Goal: Task Accomplishment & Management: Complete application form

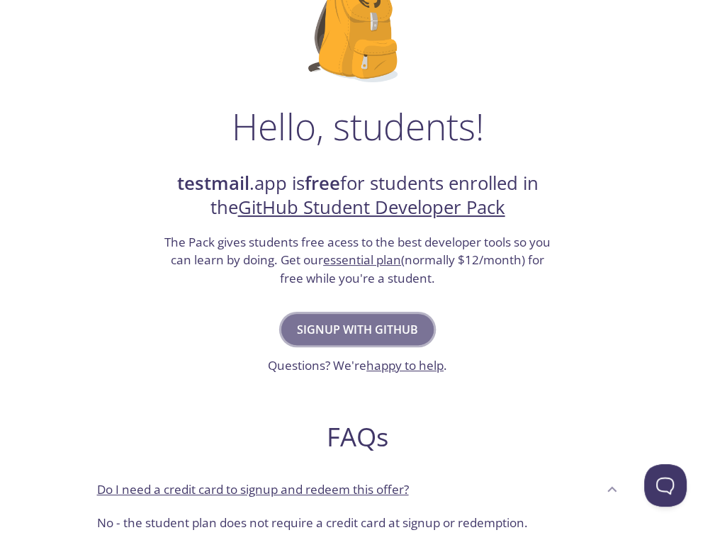
click at [386, 334] on span "Signup with GitHub" at bounding box center [357, 330] width 121 height 20
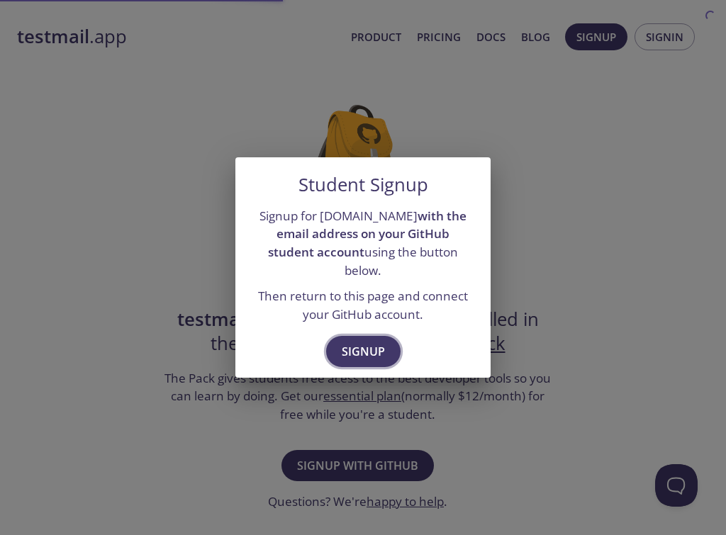
click at [380, 342] on span "Signup" at bounding box center [363, 352] width 43 height 20
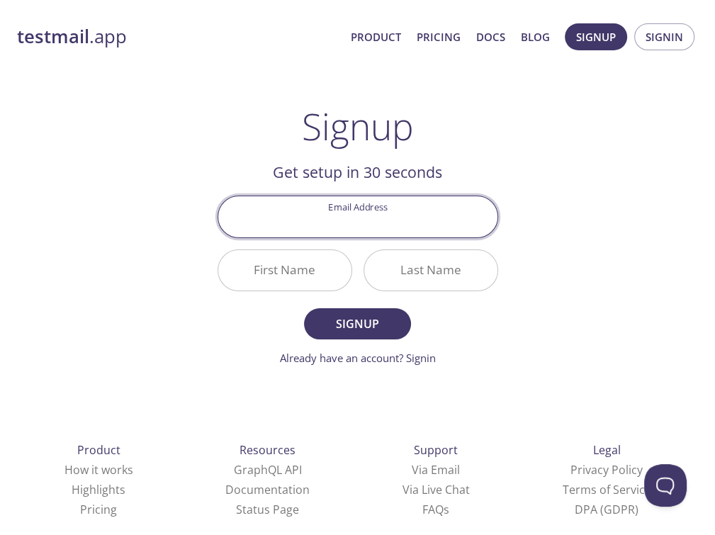
click at [425, 224] on input "Email Address" at bounding box center [357, 216] width 279 height 40
click at [401, 220] on input "Email Address" at bounding box center [357, 216] width 279 height 40
click at [398, 228] on input "Email Address" at bounding box center [357, 216] width 279 height 40
type input "[PERSON_NAME][EMAIL_ADDRESS][DOMAIN_NAME]"
click at [311, 270] on input "First Name" at bounding box center [284, 270] width 133 height 40
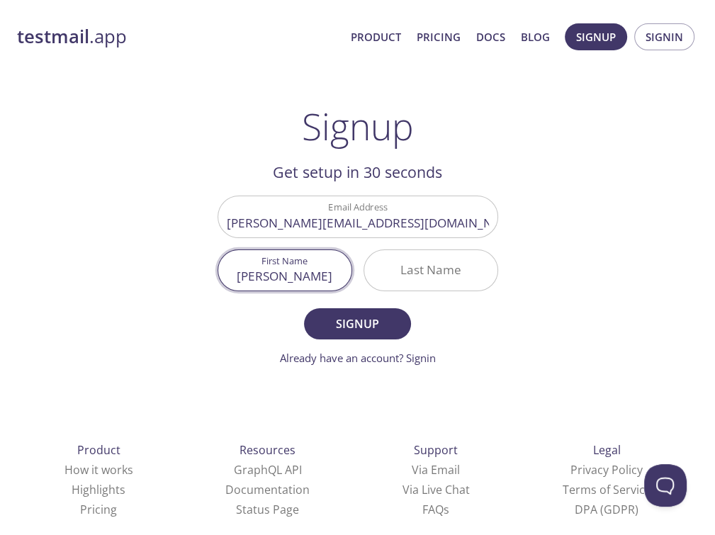
type input "[PERSON_NAME]"
click at [399, 272] on input "Last Name" at bounding box center [430, 270] width 133 height 40
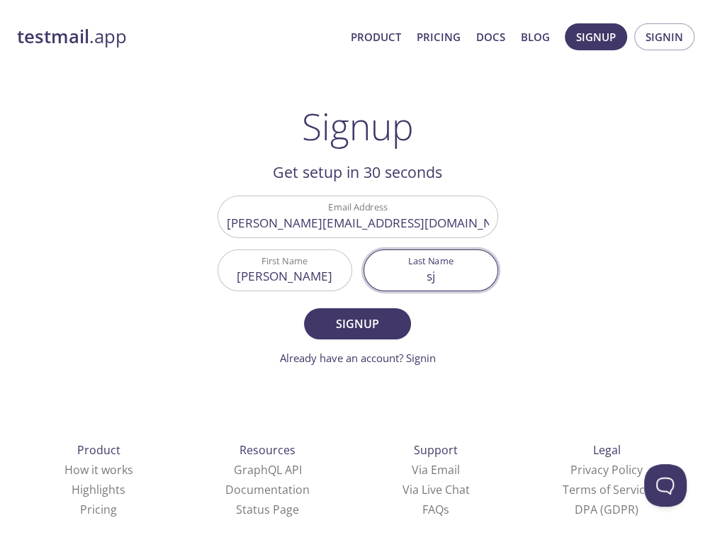
type input "s"
type input "Shekhar"
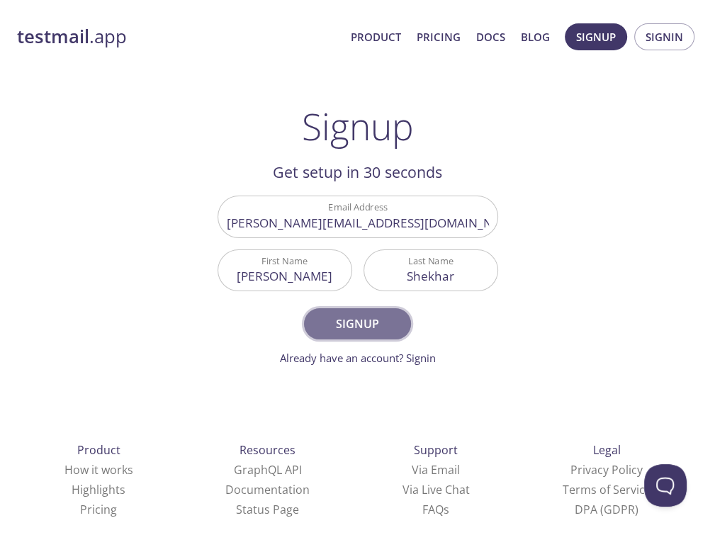
click at [333, 317] on span "Signup" at bounding box center [357, 324] width 75 height 20
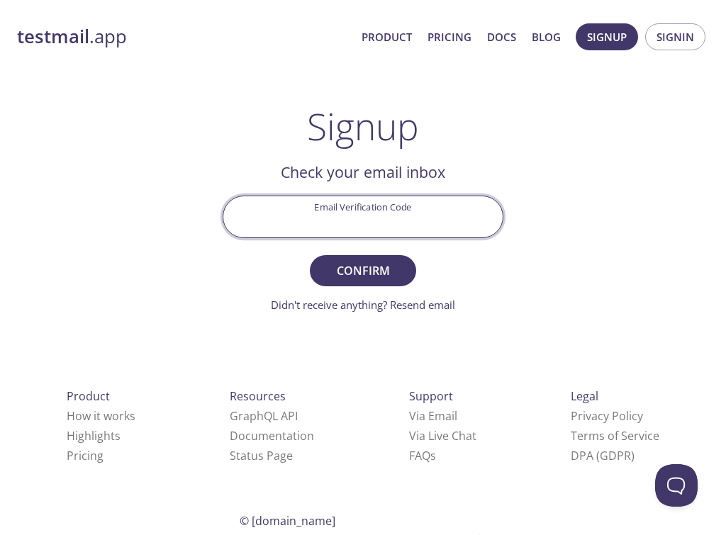
click at [417, 219] on input "Email Verification Code" at bounding box center [362, 216] width 279 height 40
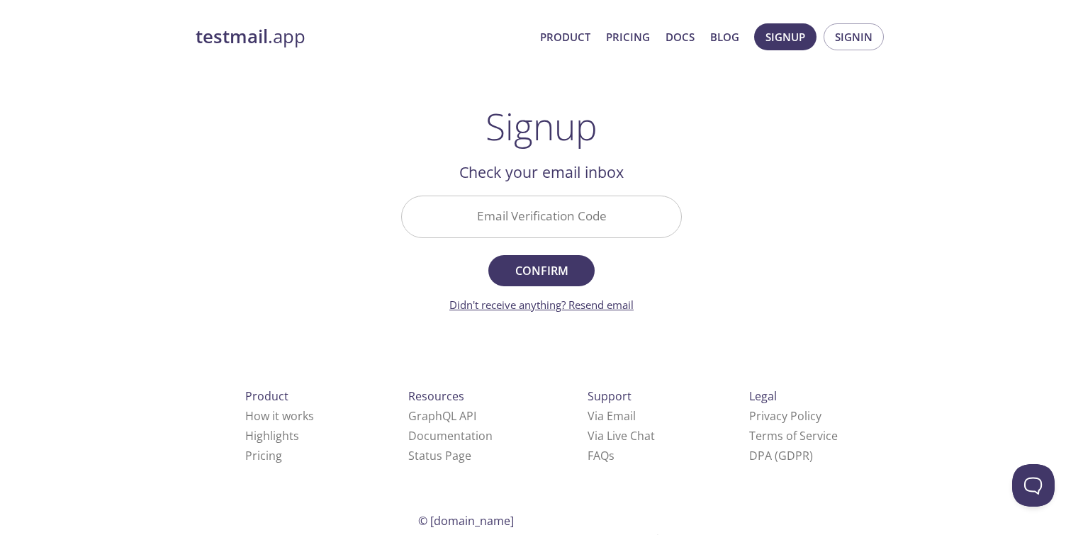
click at [609, 301] on link "Didn't receive anything? Resend email" at bounding box center [541, 305] width 184 height 14
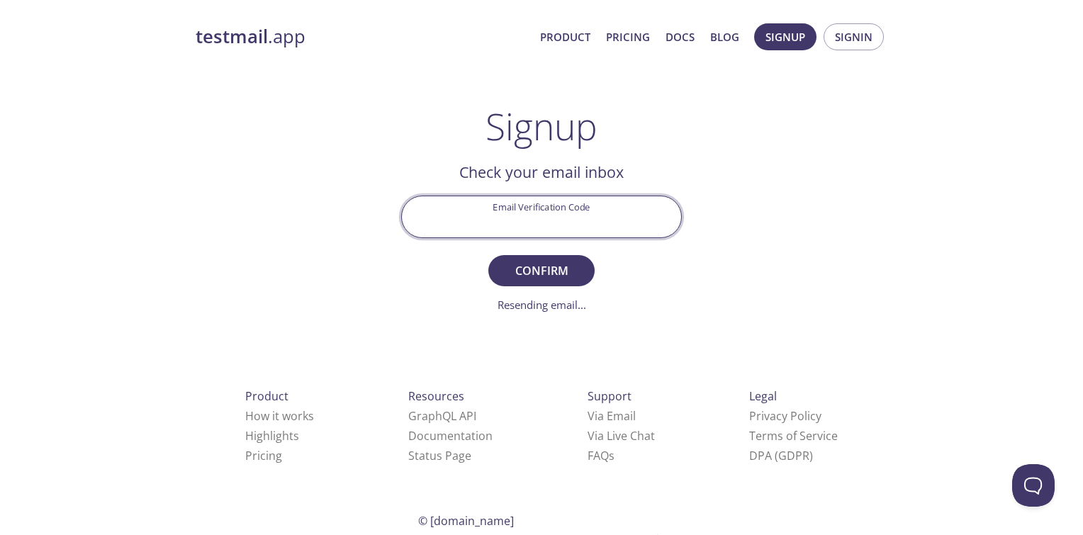
click at [579, 235] on input "Email Verification Code" at bounding box center [541, 216] width 279 height 40
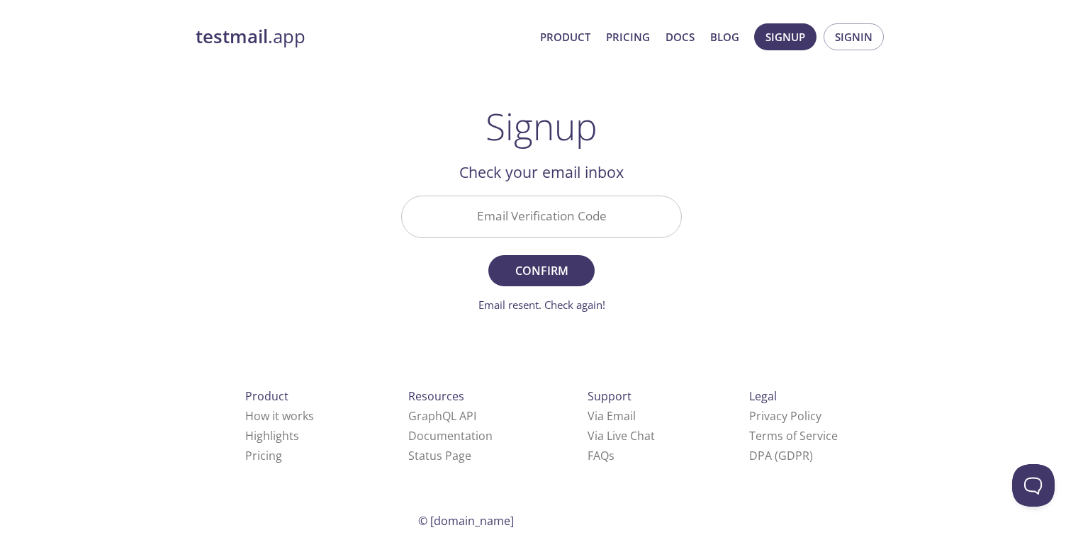
click at [715, 191] on div "testmail .app Product Pricing Docs Blog Signup Signin Signup Get setup in 30 se…" at bounding box center [542, 312] width 726 height 597
click at [552, 306] on link "Email resent. Check again!" at bounding box center [542, 305] width 127 height 14
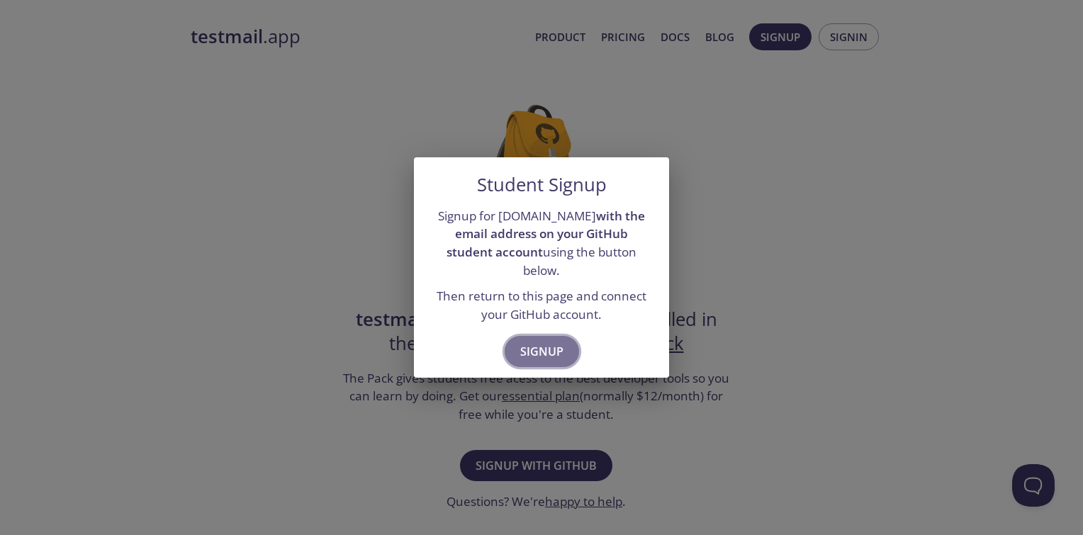
click at [543, 342] on span "Signup" at bounding box center [541, 352] width 43 height 20
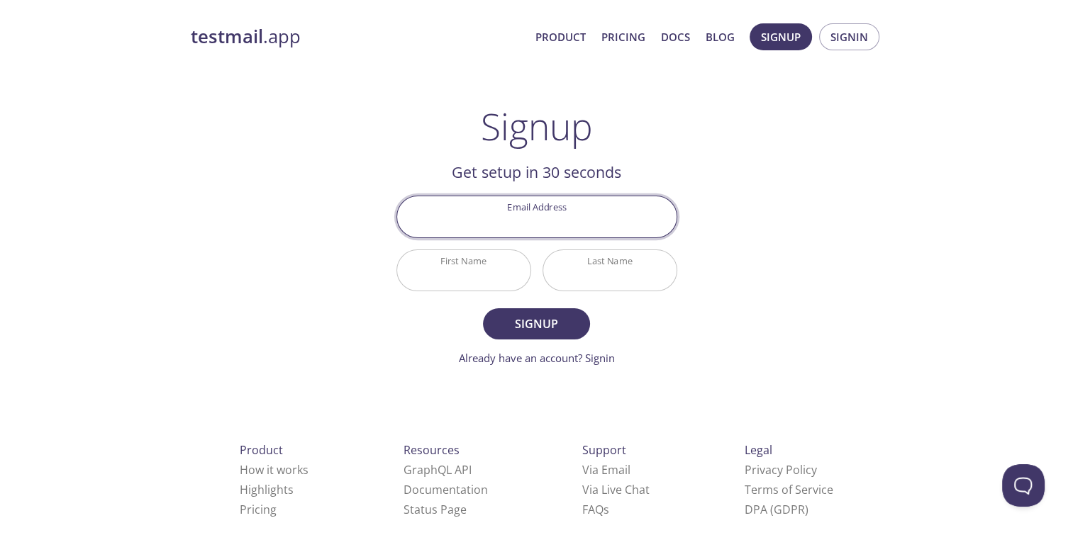
type input "[PERSON_NAME]"
type input "Shekhar"
click at [521, 233] on input "Email Address" at bounding box center [536, 216] width 279 height 40
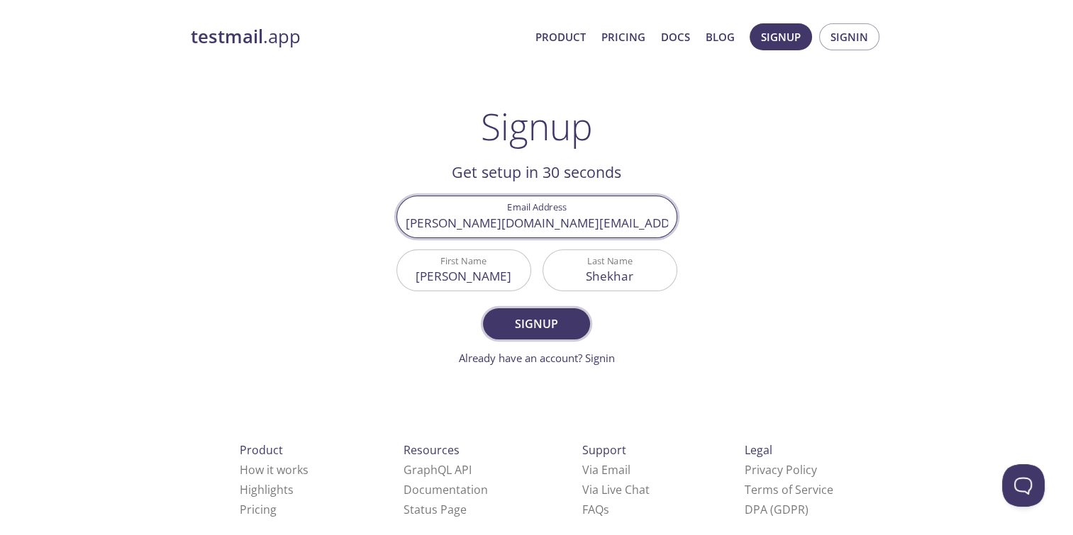
type input "[PERSON_NAME][DOMAIN_NAME][EMAIL_ADDRESS][DOMAIN_NAME]"
click at [550, 316] on span "Signup" at bounding box center [535, 324] width 75 height 20
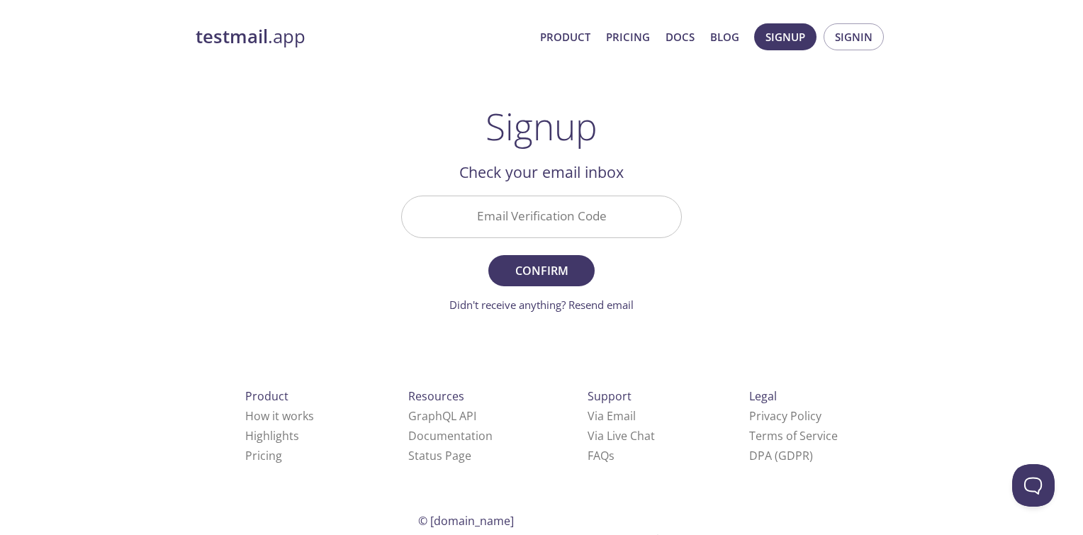
click at [565, 238] on div "Email Verification Code" at bounding box center [542, 216] width 292 height 53
click at [566, 227] on input "Email Verification Code" at bounding box center [541, 216] width 279 height 40
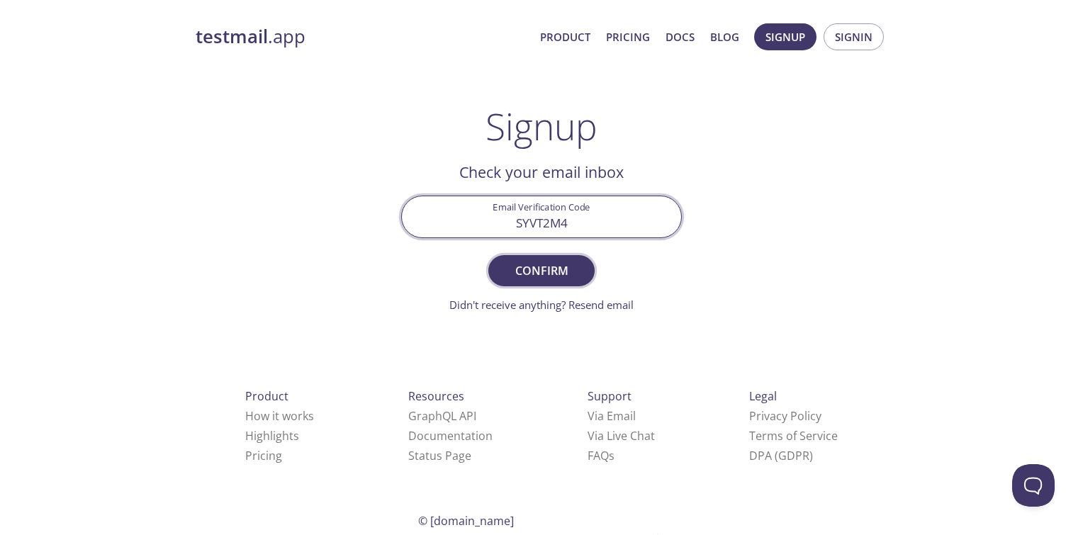
type input "SYVT2M4"
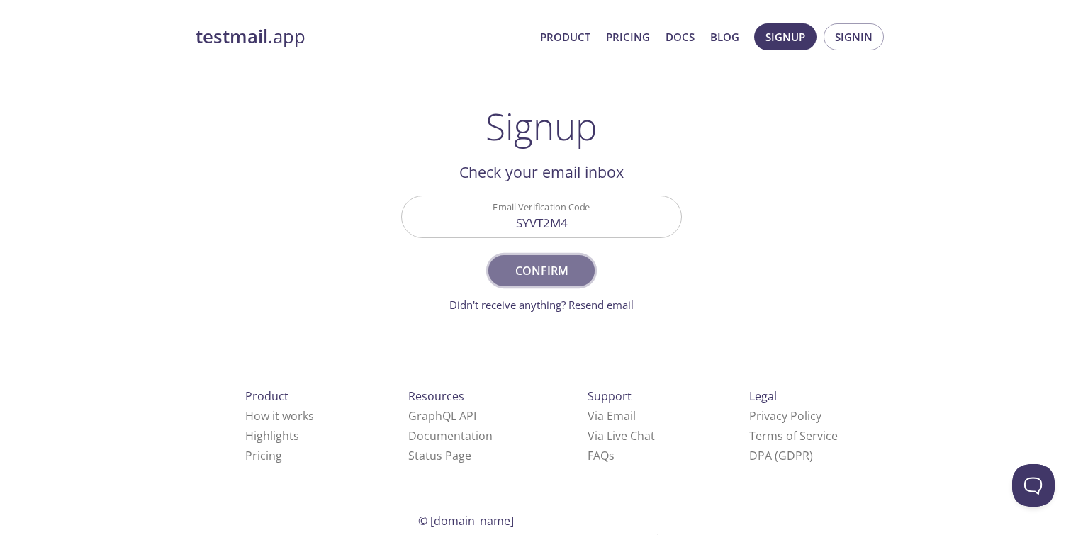
click at [553, 263] on span "Confirm" at bounding box center [541, 271] width 75 height 20
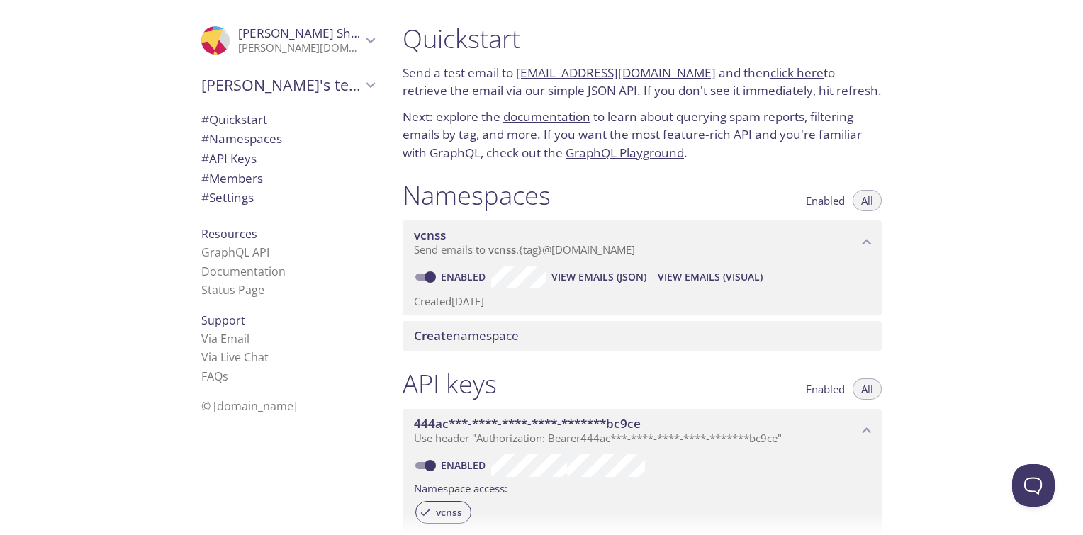
click at [560, 118] on link "documentation" at bounding box center [546, 116] width 87 height 16
click at [458, 31] on h1 "Quickstart" at bounding box center [642, 39] width 479 height 32
drag, startPoint x: 467, startPoint y: 33, endPoint x: 573, endPoint y: 68, distance: 111.9
click at [573, 68] on div "Quickstart Send a test email to vcnss.test@inbox.testmail.app and then click he…" at bounding box center [642, 92] width 502 height 157
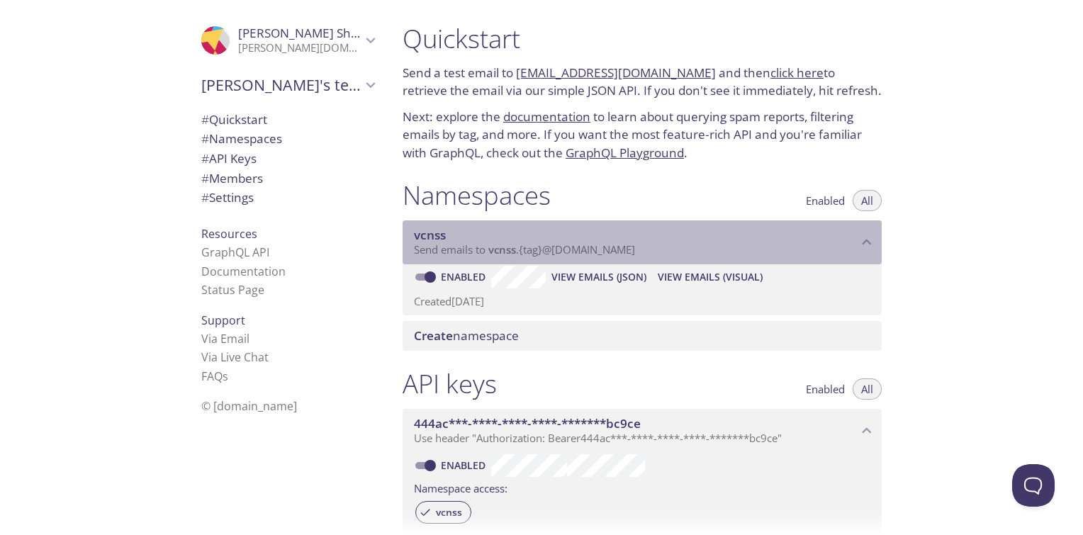
click at [598, 259] on div "vcnss Send emails to vcnss . {tag} @inbox.testmail.app" at bounding box center [642, 242] width 479 height 44
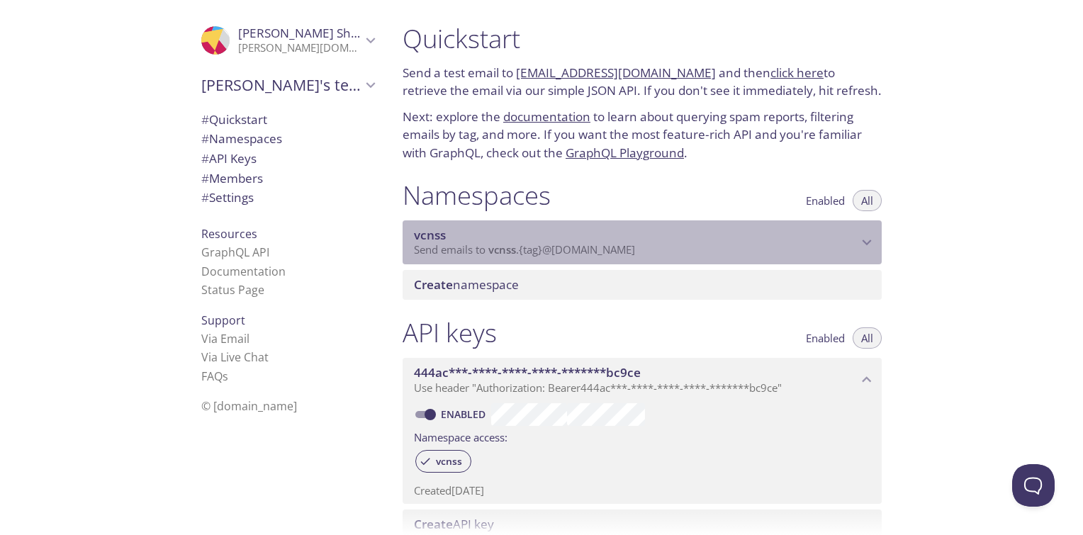
click at [536, 253] on span "Send emails to vcnss . {tag} @inbox.testmail.app" at bounding box center [524, 249] width 221 height 14
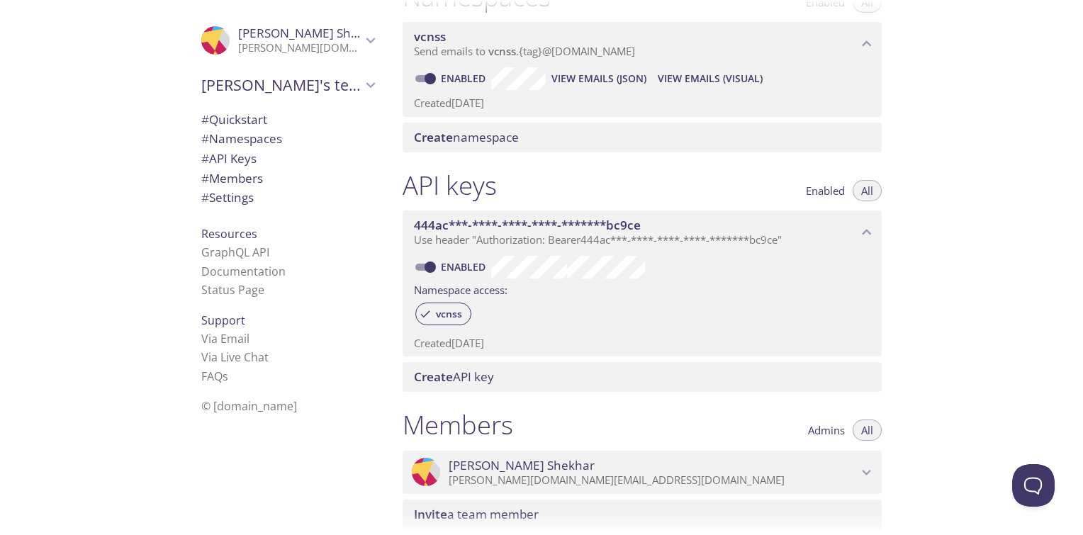
scroll to position [200, 0]
click at [436, 313] on span "vcnss" at bounding box center [449, 312] width 43 height 13
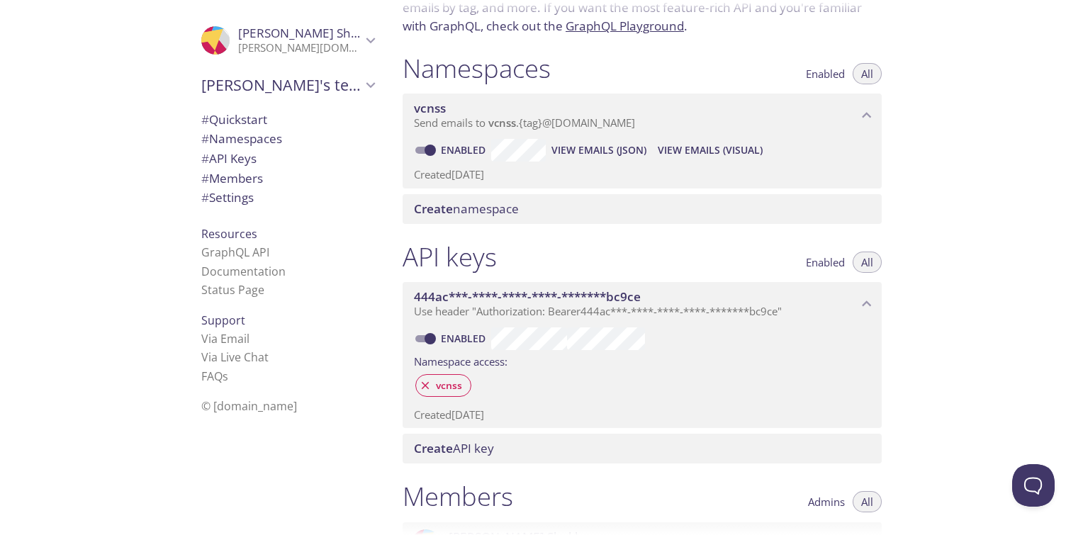
scroll to position [126, 0]
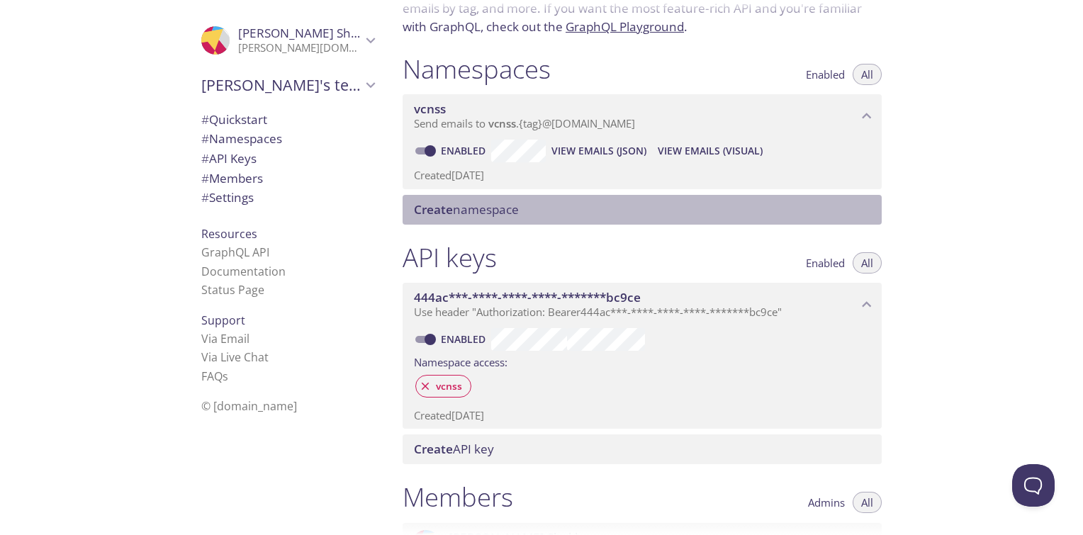
click at [440, 208] on span "Create" at bounding box center [433, 209] width 39 height 16
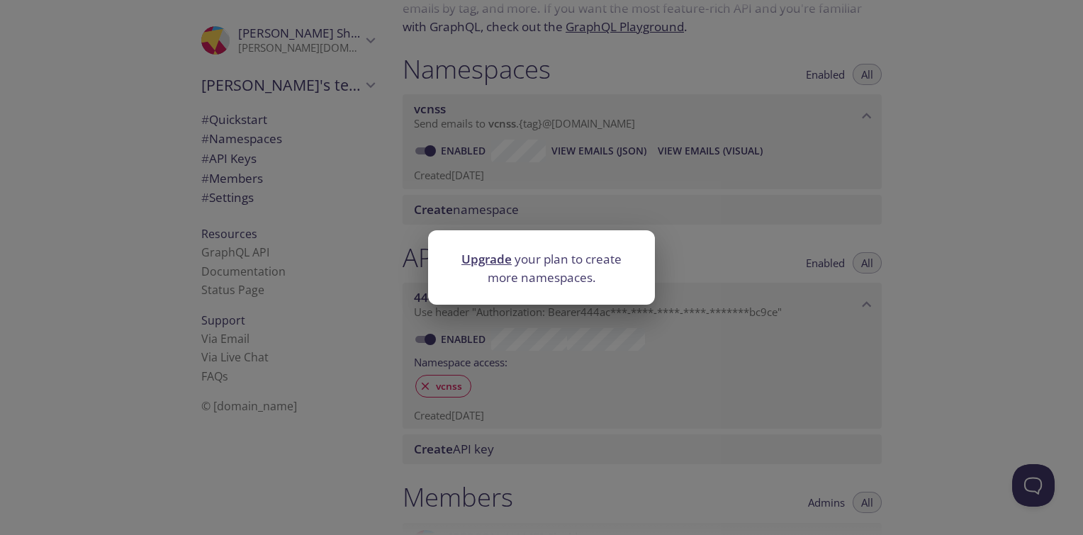
click at [590, 199] on div "Upgrade your plan to create more namespaces." at bounding box center [541, 267] width 1083 height 535
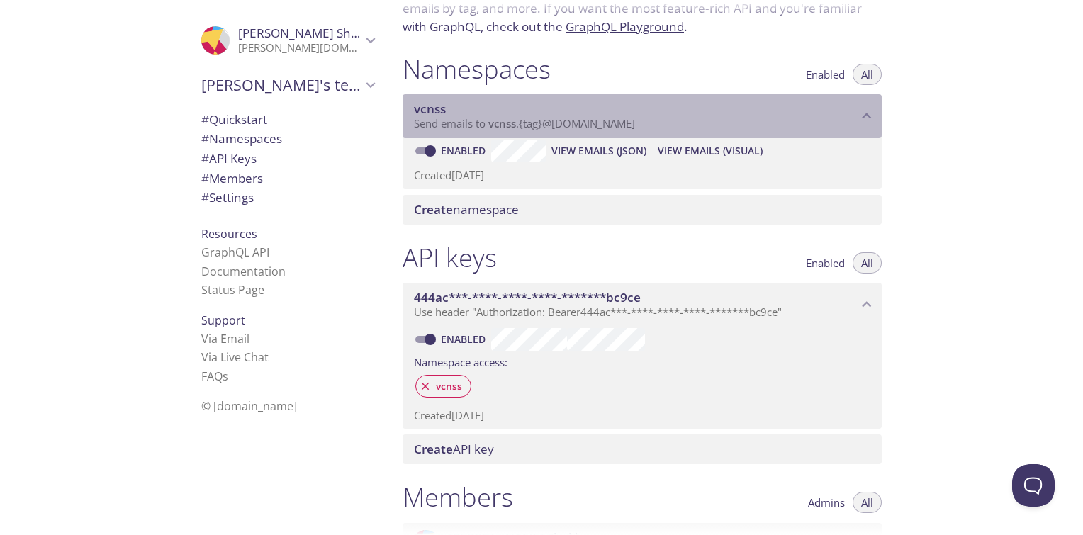
click at [670, 130] on p "Send emails to vcnss . {tag} @inbox.testmail.app" at bounding box center [636, 124] width 444 height 14
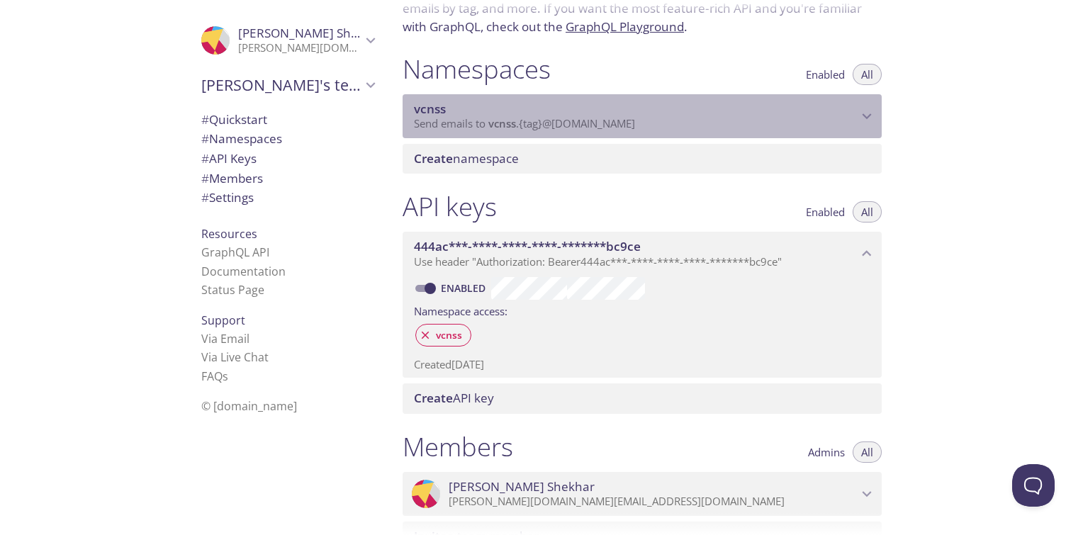
click at [650, 135] on div "vcnss Send emails to vcnss . {tag} @inbox.testmail.app" at bounding box center [642, 116] width 479 height 44
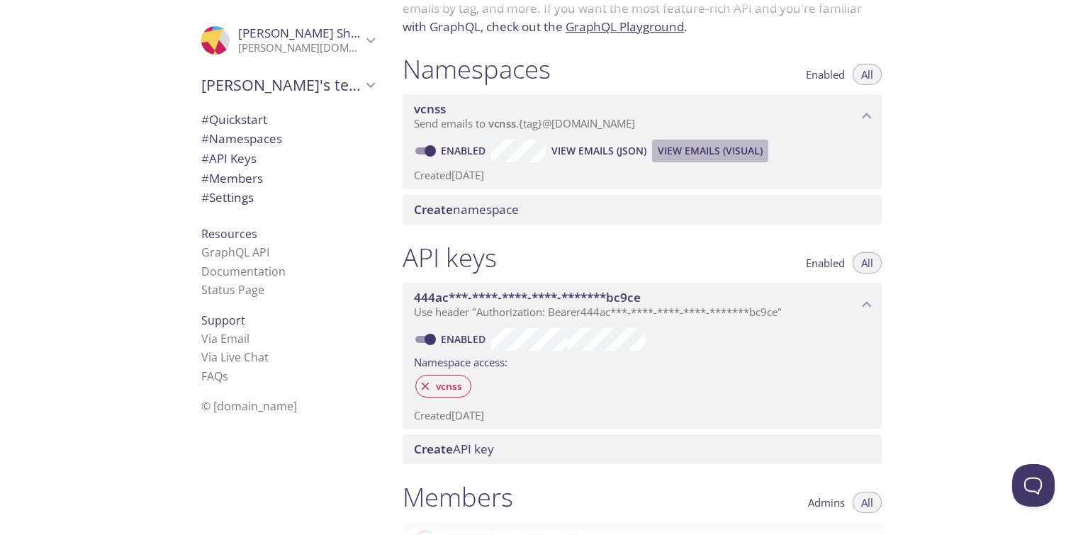
click at [676, 150] on span "View Emails (Visual)" at bounding box center [710, 151] width 105 height 17
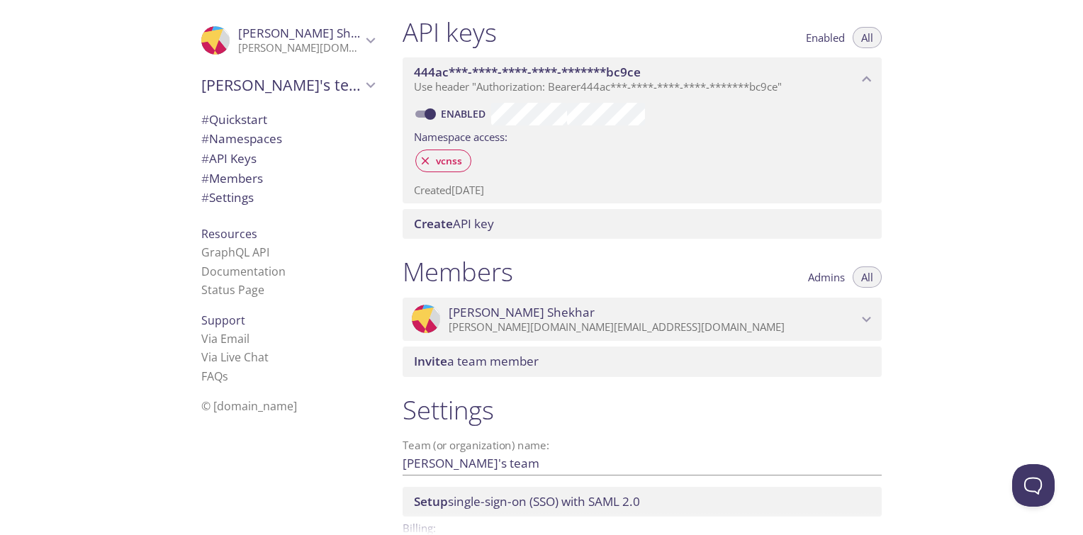
scroll to position [442, 0]
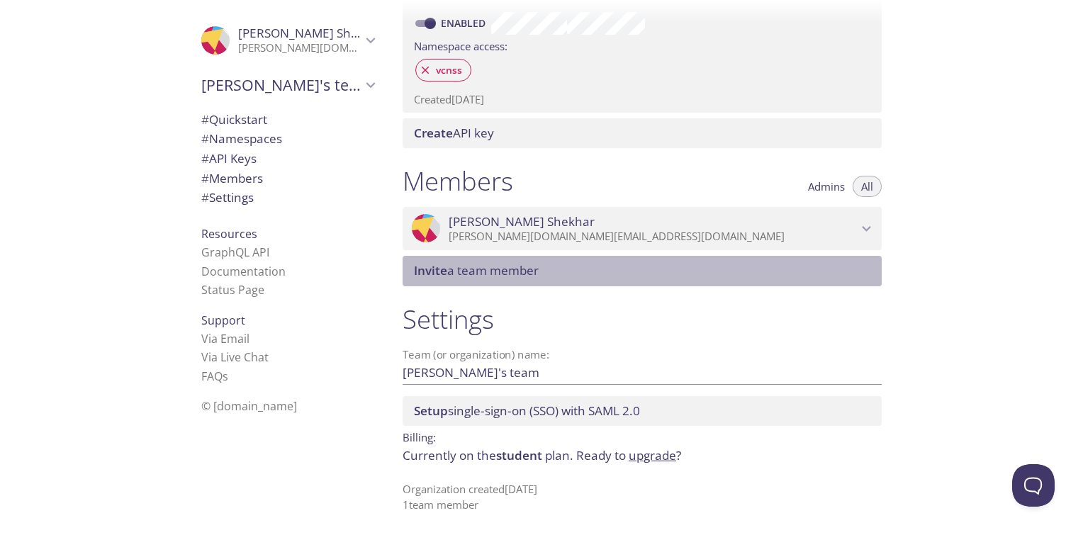
click at [489, 277] on span "Invite a team member" at bounding box center [476, 270] width 125 height 16
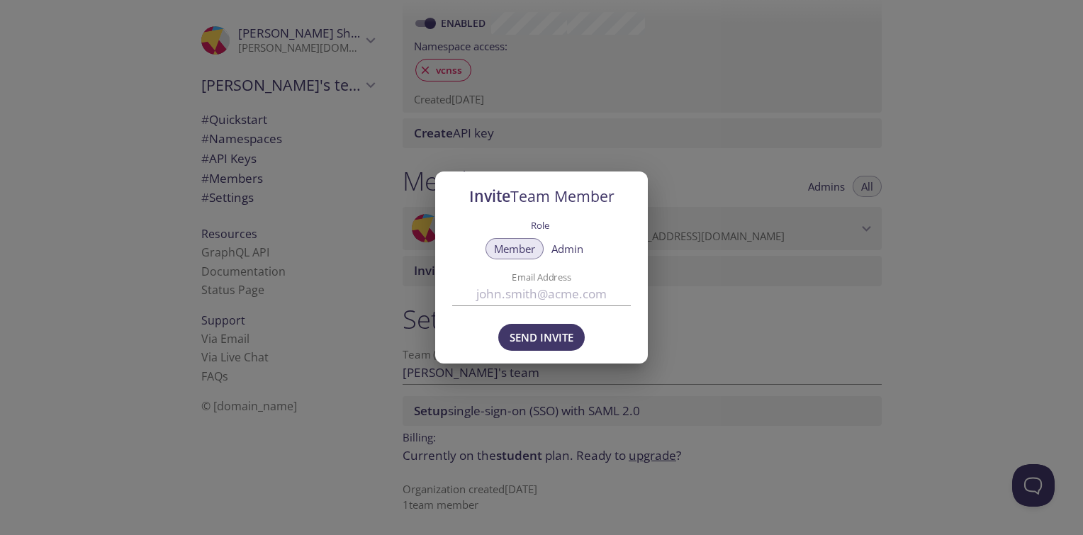
click at [644, 264] on div "Role Member Admin Email Address" at bounding box center [541, 265] width 213 height 99
click at [689, 190] on div "Invite Team Member Role Member Admin Email Address Send Invite" at bounding box center [541, 267] width 1083 height 535
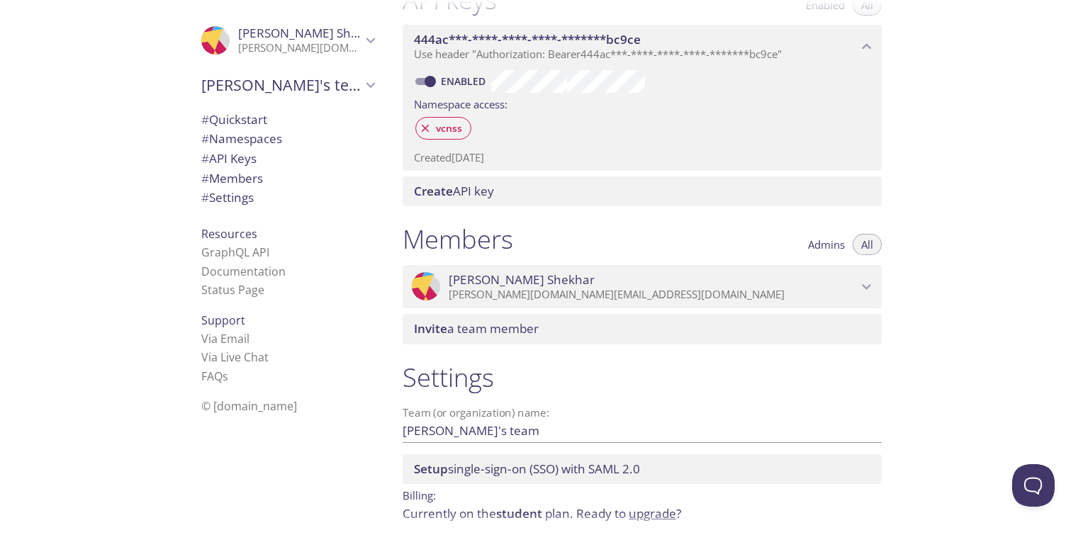
scroll to position [383, 0]
